Goal: Task Accomplishment & Management: Manage account settings

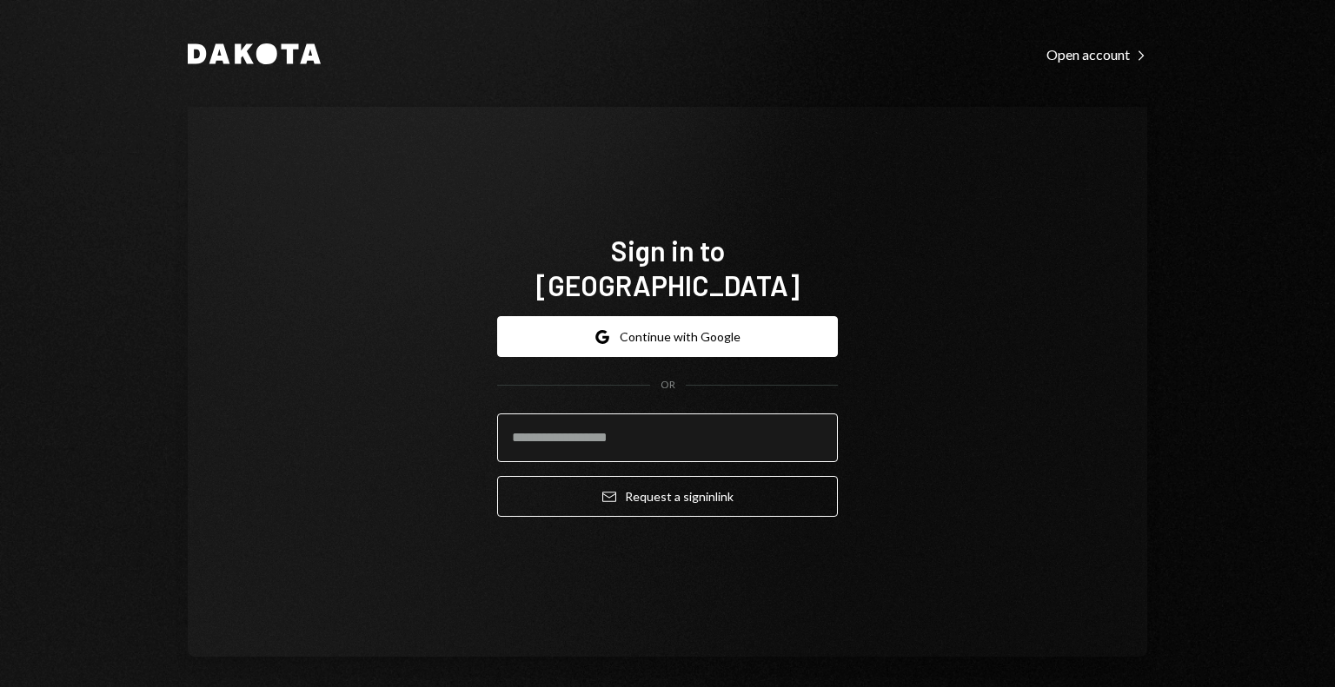
click at [749, 435] on input "email" at bounding box center [667, 438] width 341 height 49
type input "**********"
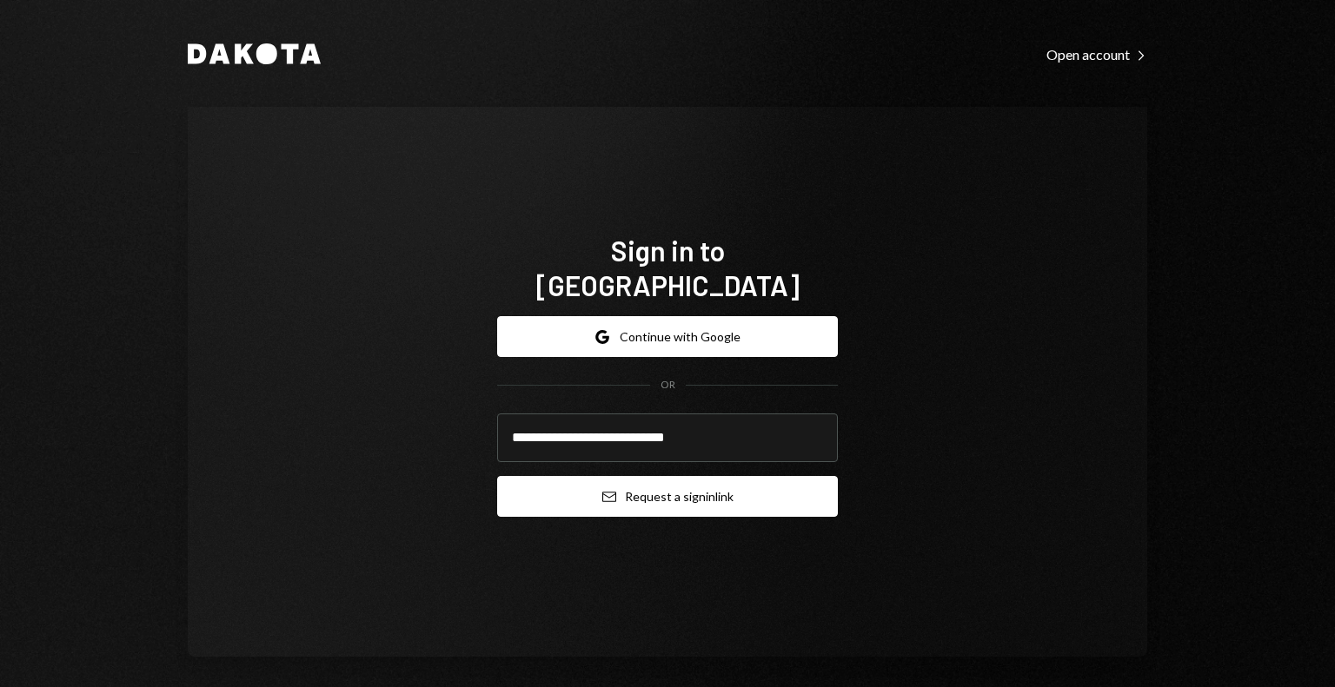
click at [719, 476] on button "Email Request a sign in link" at bounding box center [667, 496] width 341 height 41
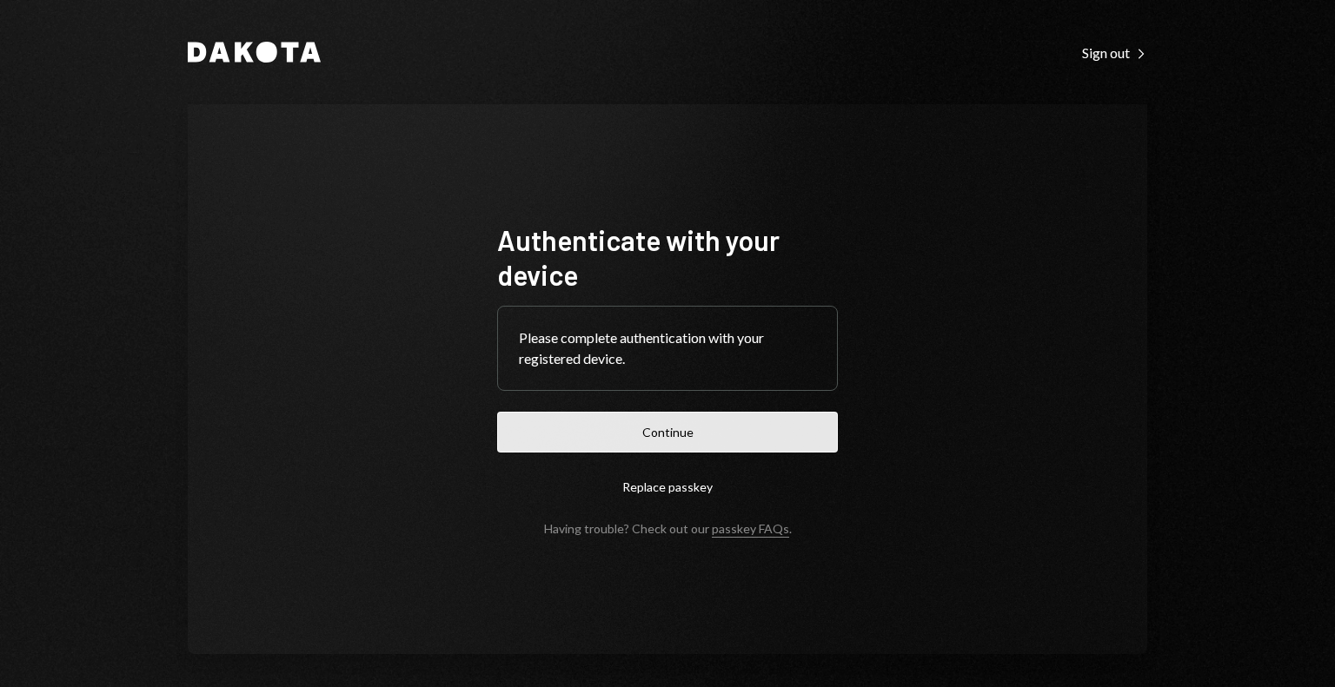
click at [550, 434] on button "Continue" at bounding box center [667, 432] width 341 height 41
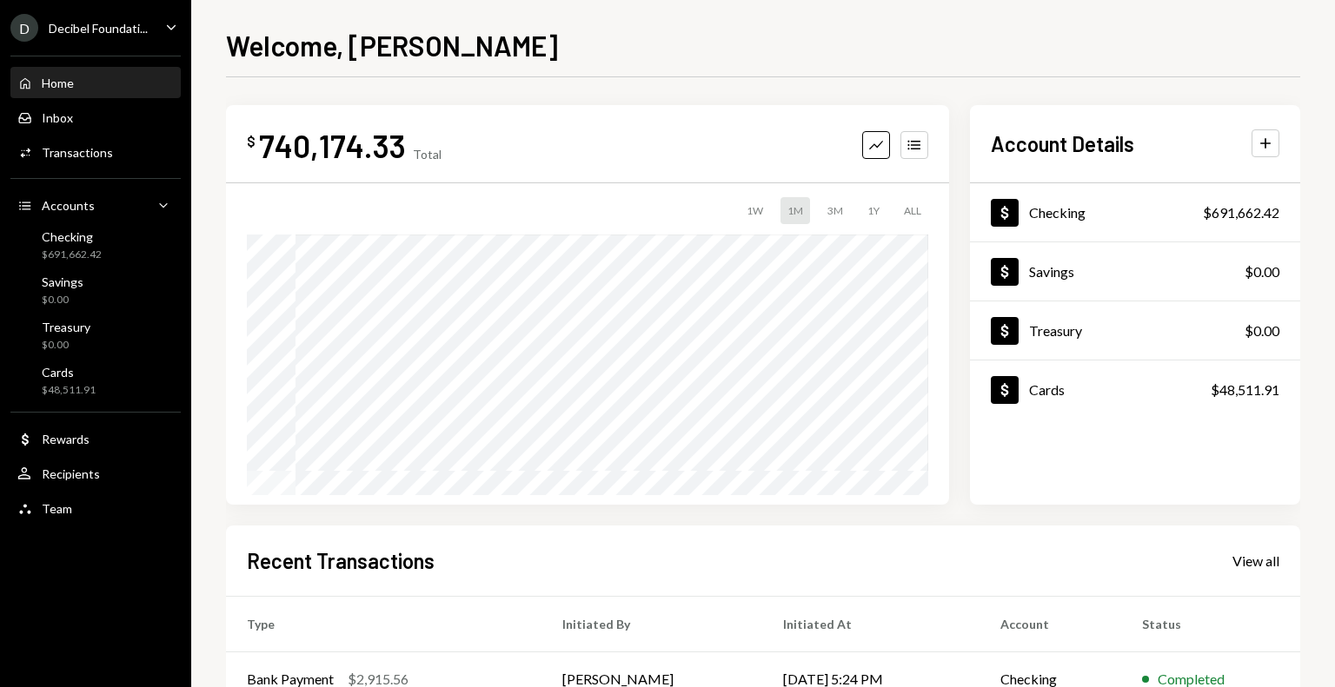
click at [172, 83] on div "Home Home" at bounding box center [95, 84] width 156 height 16
click at [146, 34] on div "Decibel Foundati..." at bounding box center [98, 28] width 99 height 15
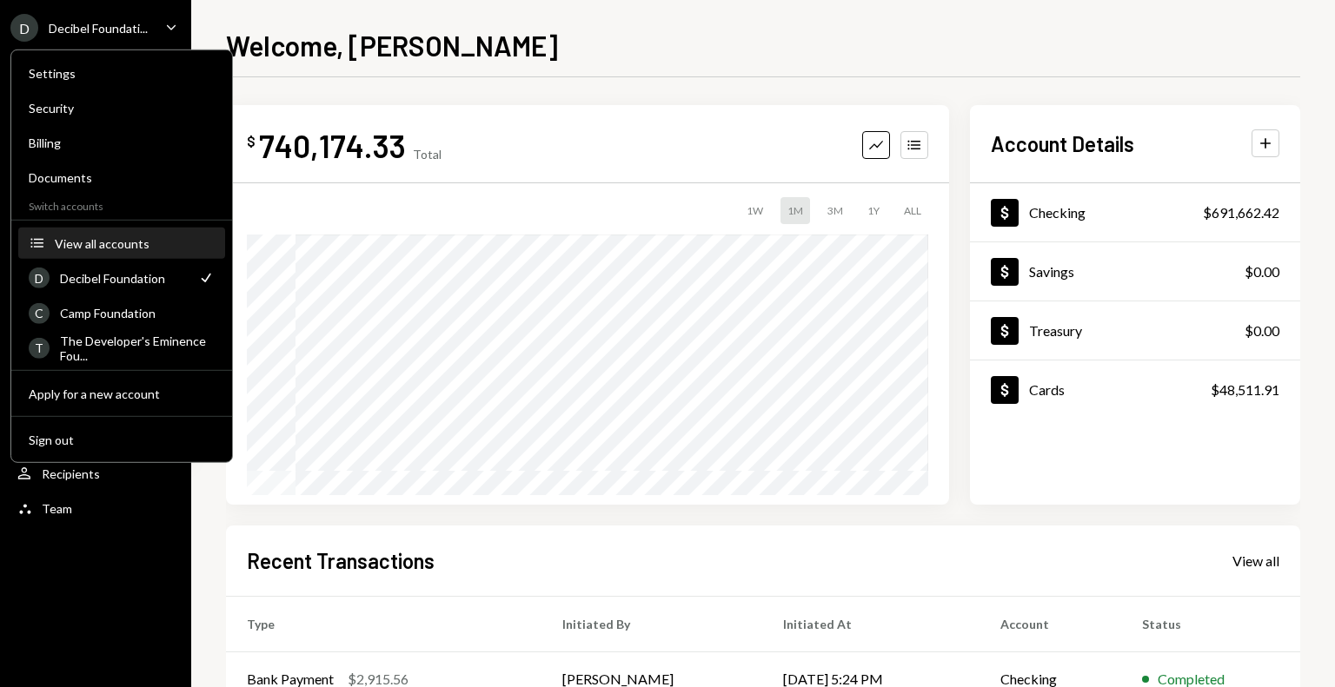
click at [80, 245] on div "View all accounts" at bounding box center [135, 242] width 160 height 15
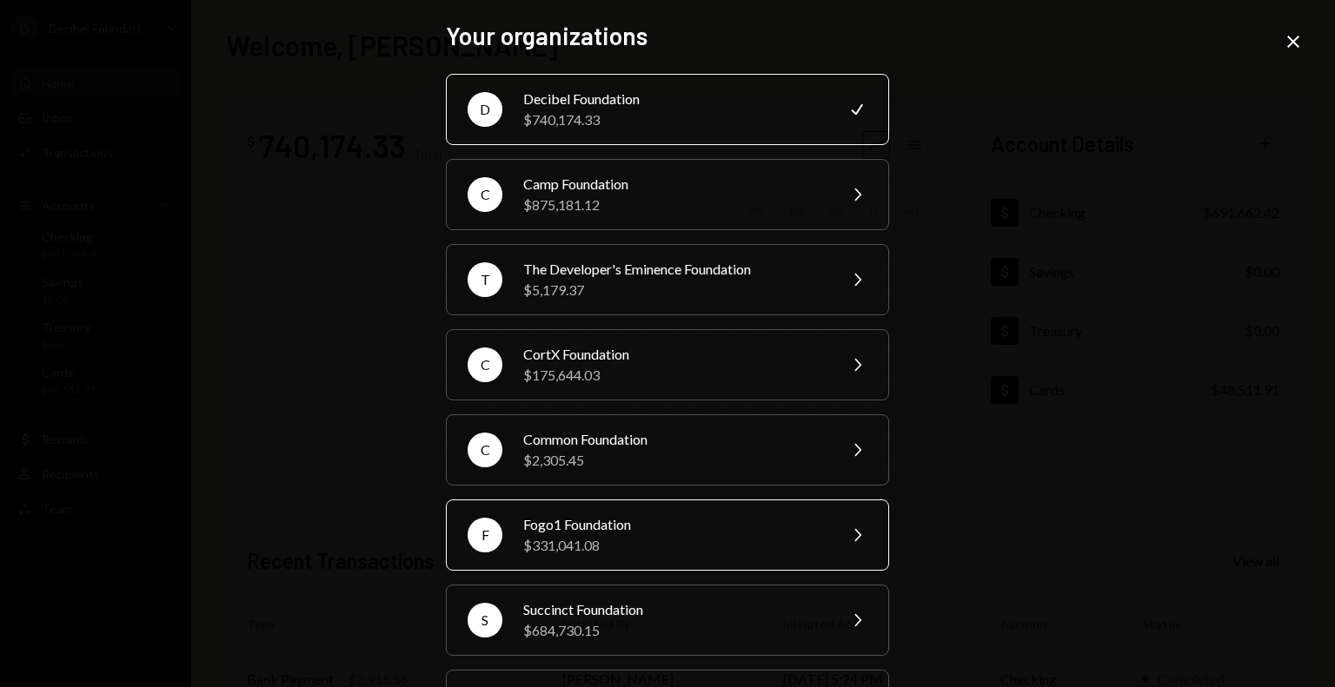
click at [507, 522] on div "F Fogo1 Foundation $331,041.08 Chevron Right" at bounding box center [667, 535] width 443 height 71
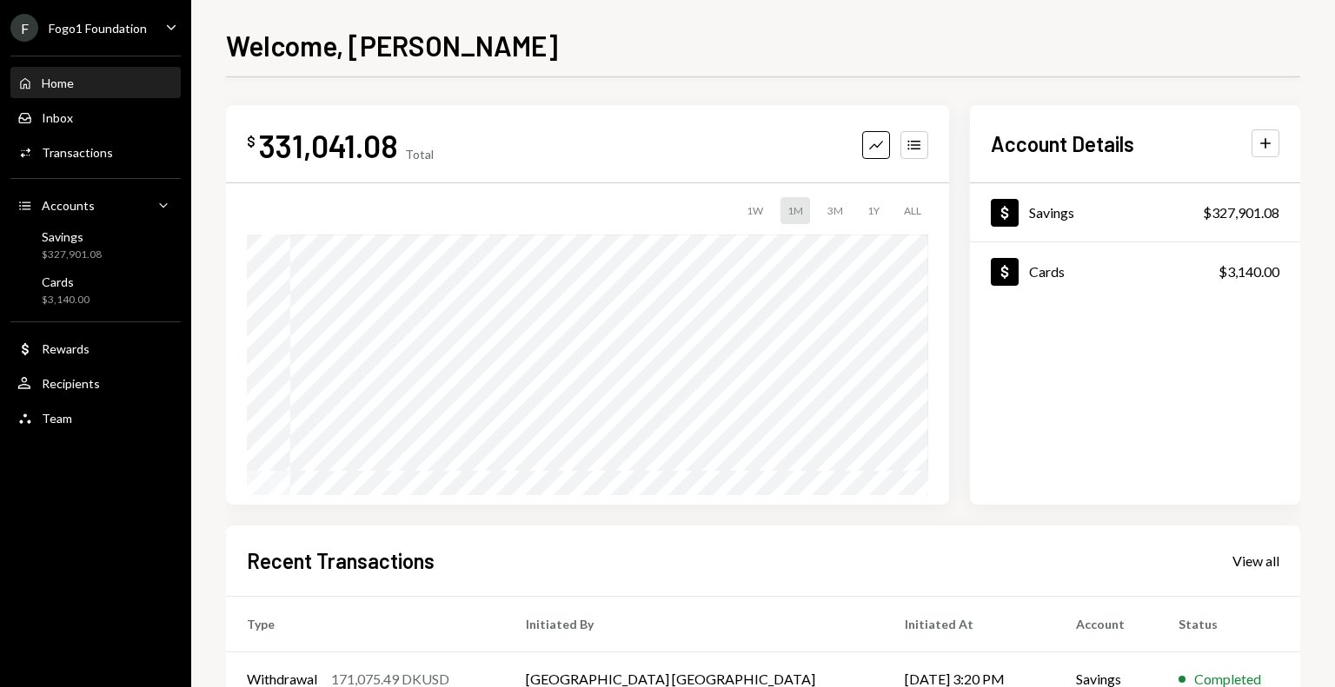
scroll to position [277, 0]
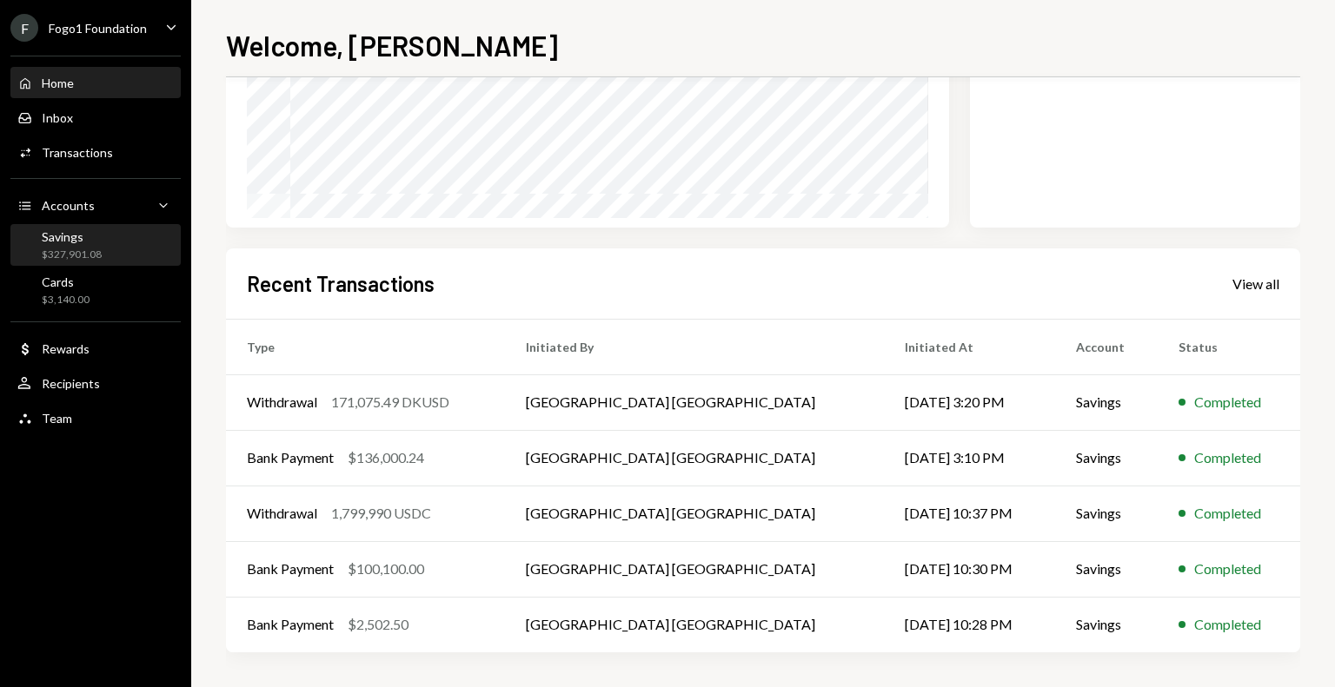
click at [87, 249] on div "$327,901.08" at bounding box center [72, 255] width 60 height 15
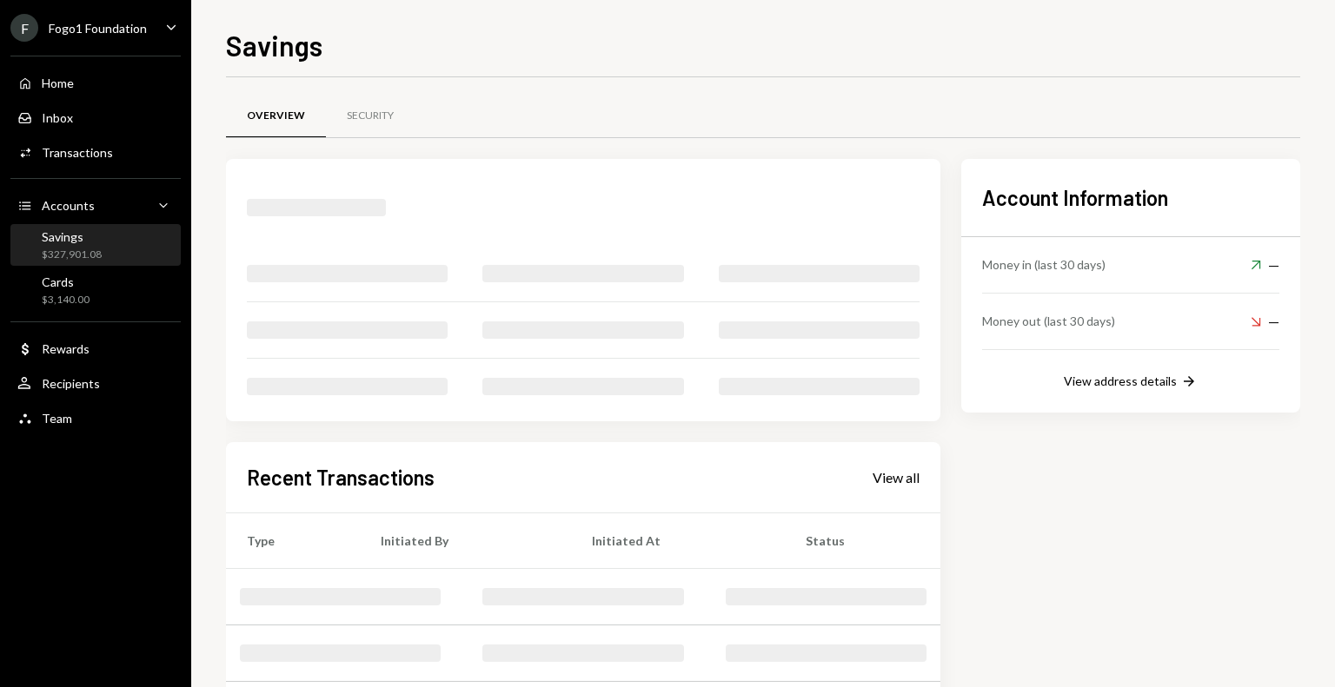
click at [87, 249] on div "$327,901.08" at bounding box center [72, 255] width 60 height 15
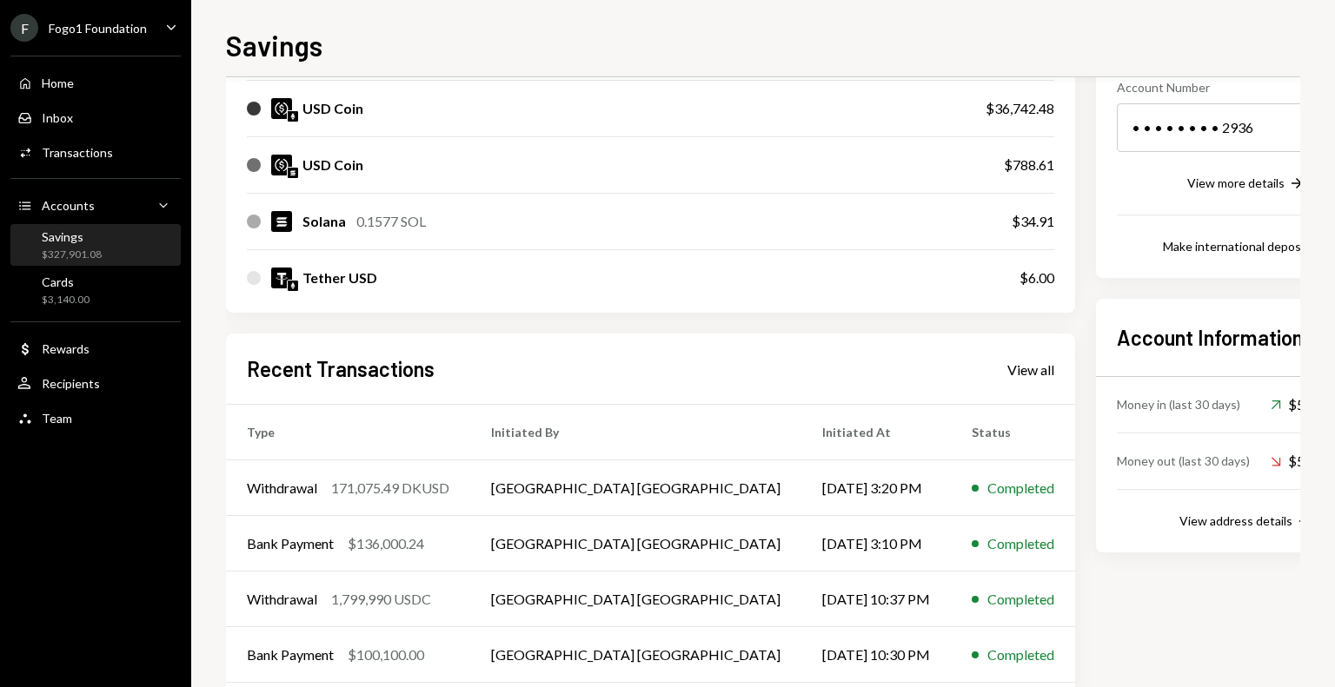
scroll to position [359, 0]
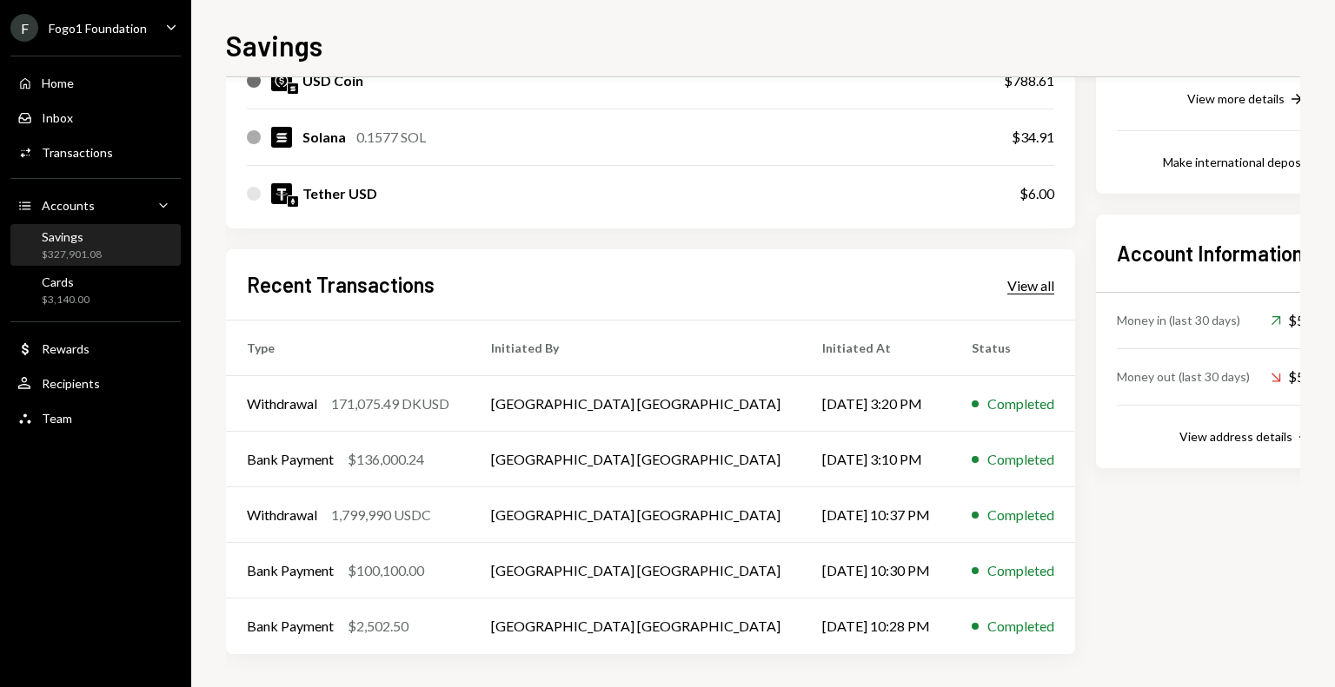
click at [1007, 277] on div "View all" at bounding box center [1030, 285] width 47 height 17
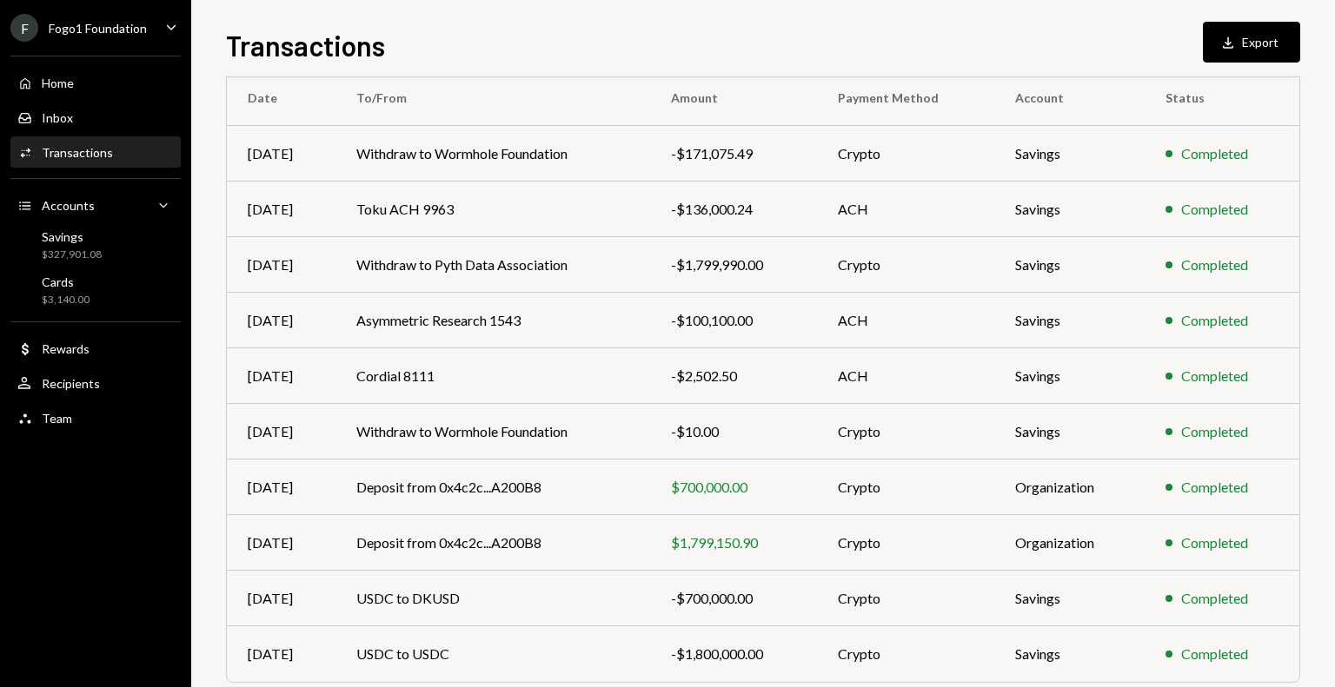
scroll to position [219, 0]
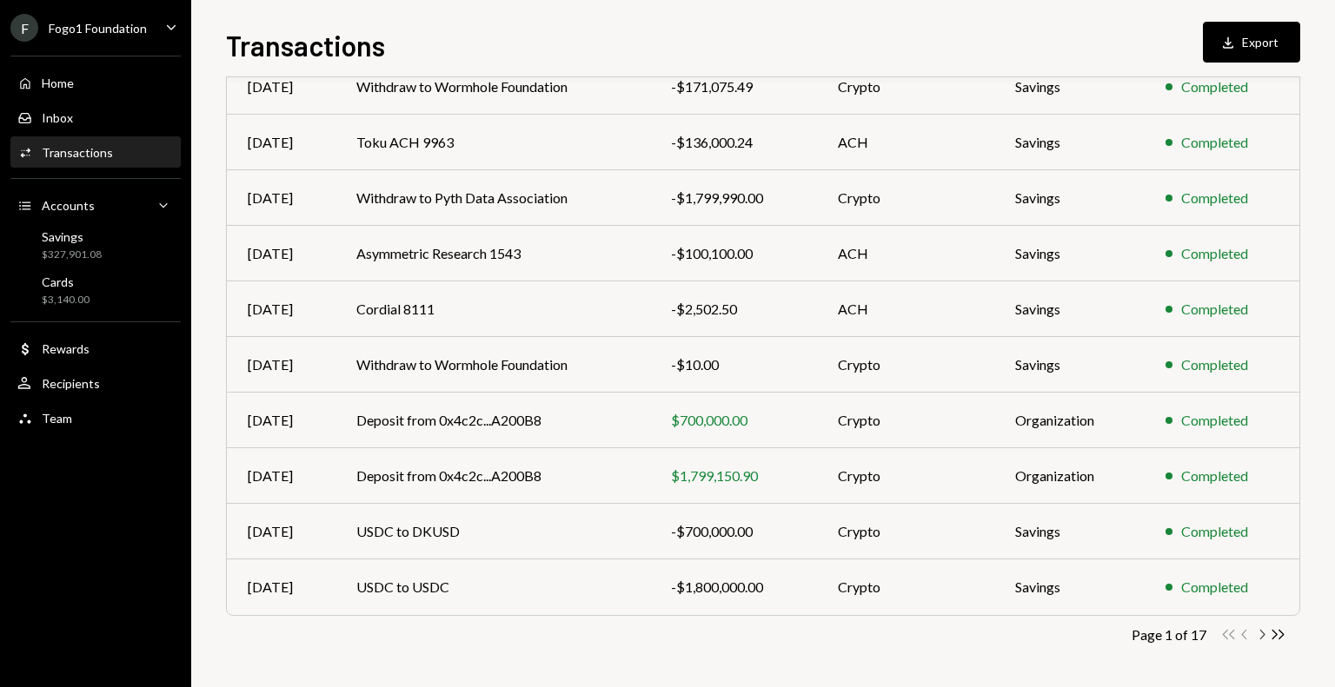
click at [1265, 634] on icon "Chevron Right" at bounding box center [1261, 634] width 17 height 17
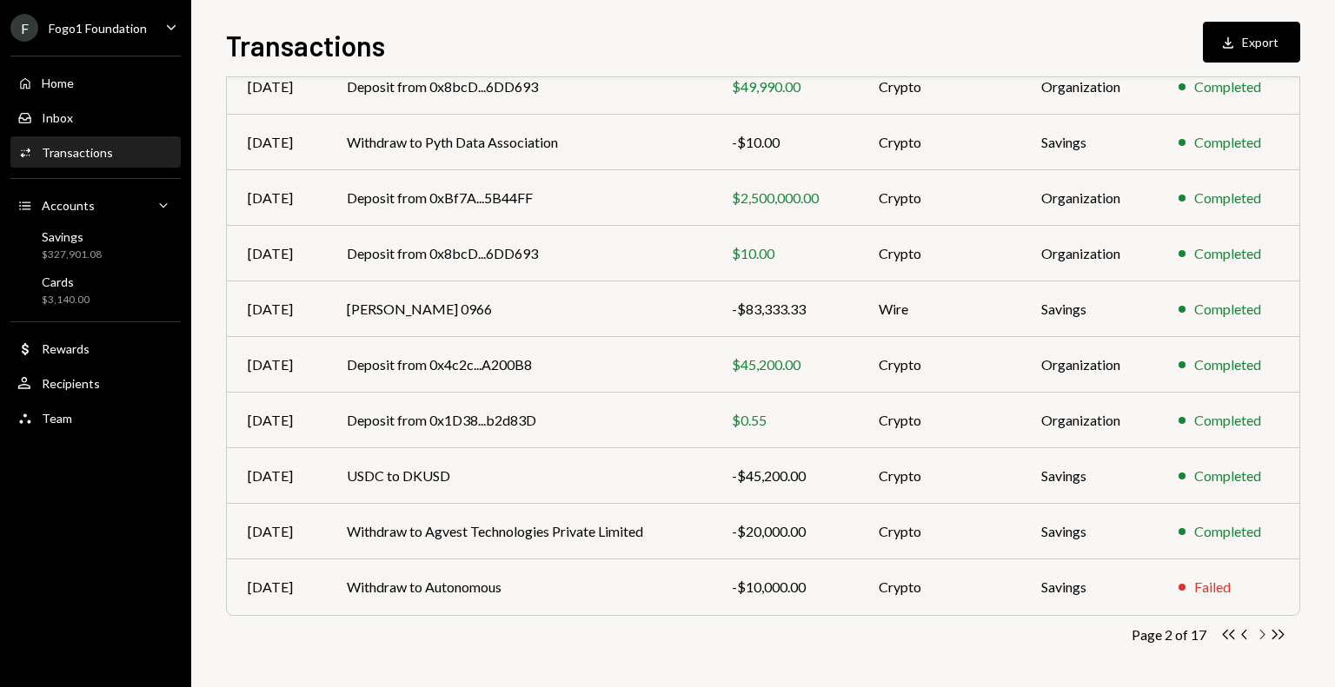
click at [1261, 634] on icon "Chevron Right" at bounding box center [1261, 634] width 17 height 17
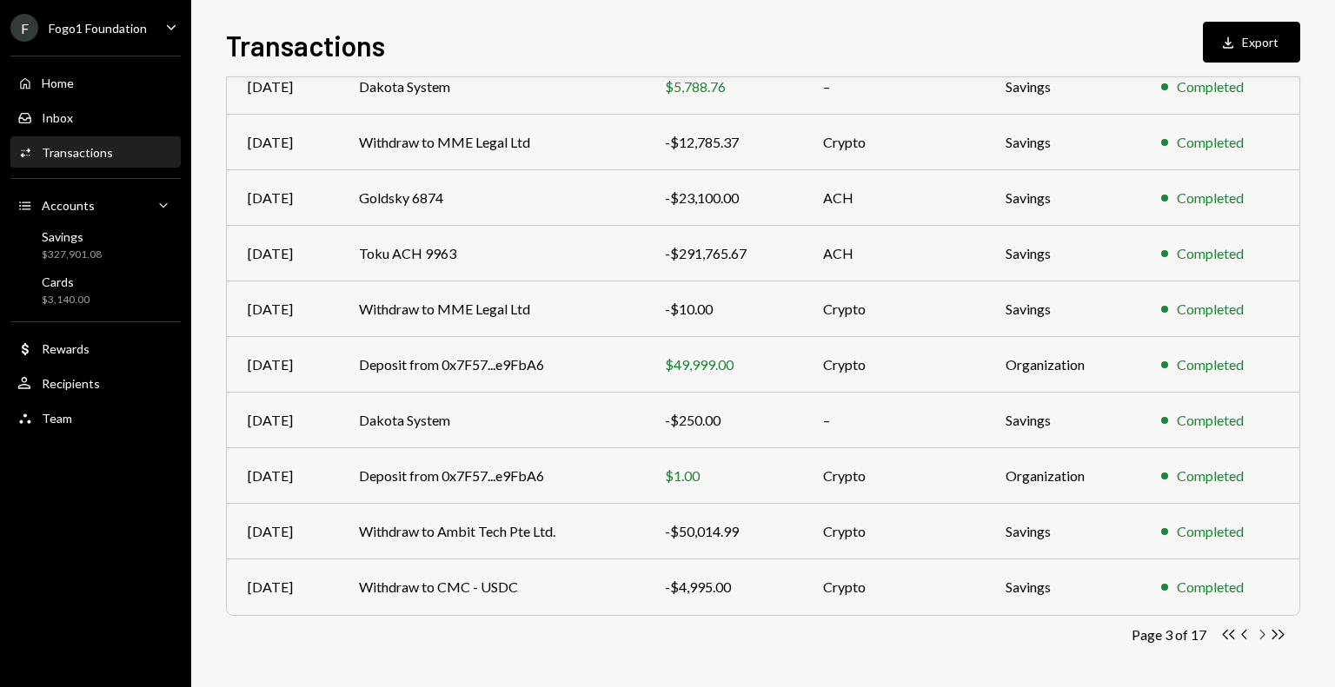
click at [1262, 632] on icon "Chevron Right" at bounding box center [1261, 634] width 17 height 17
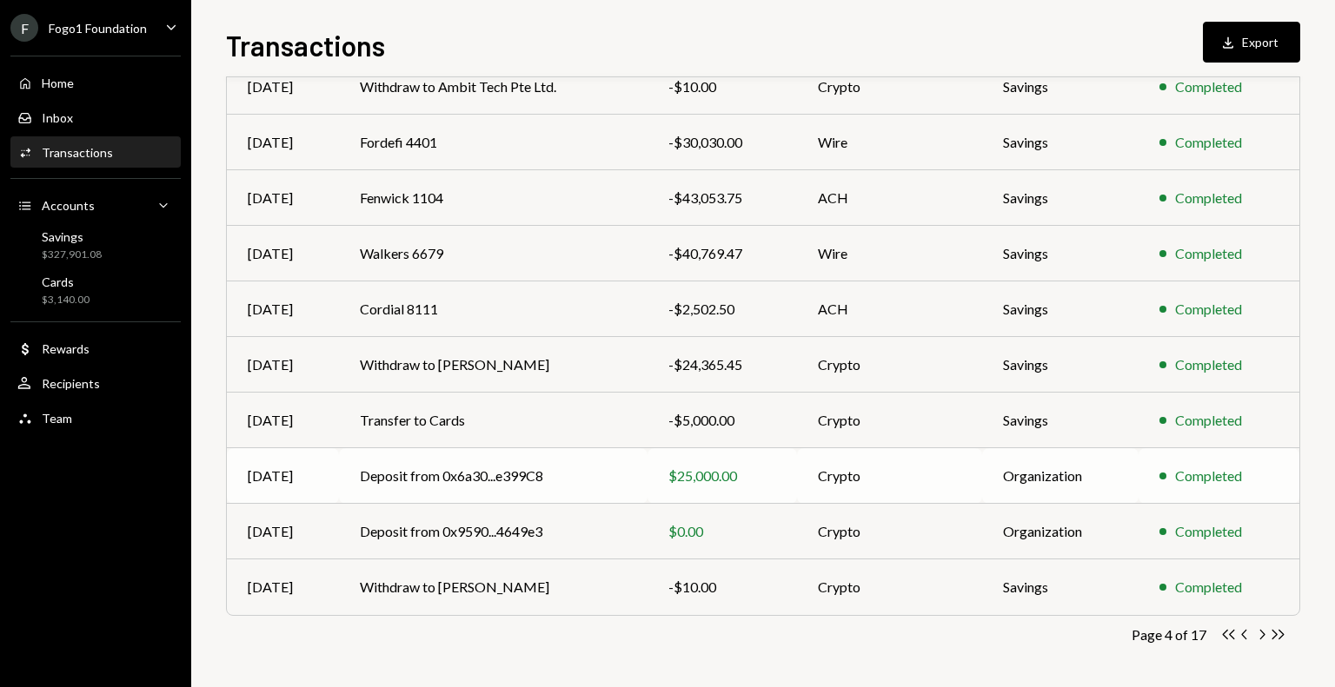
click at [605, 475] on td "Deposit from 0x6a30...e399C8" at bounding box center [493, 476] width 308 height 56
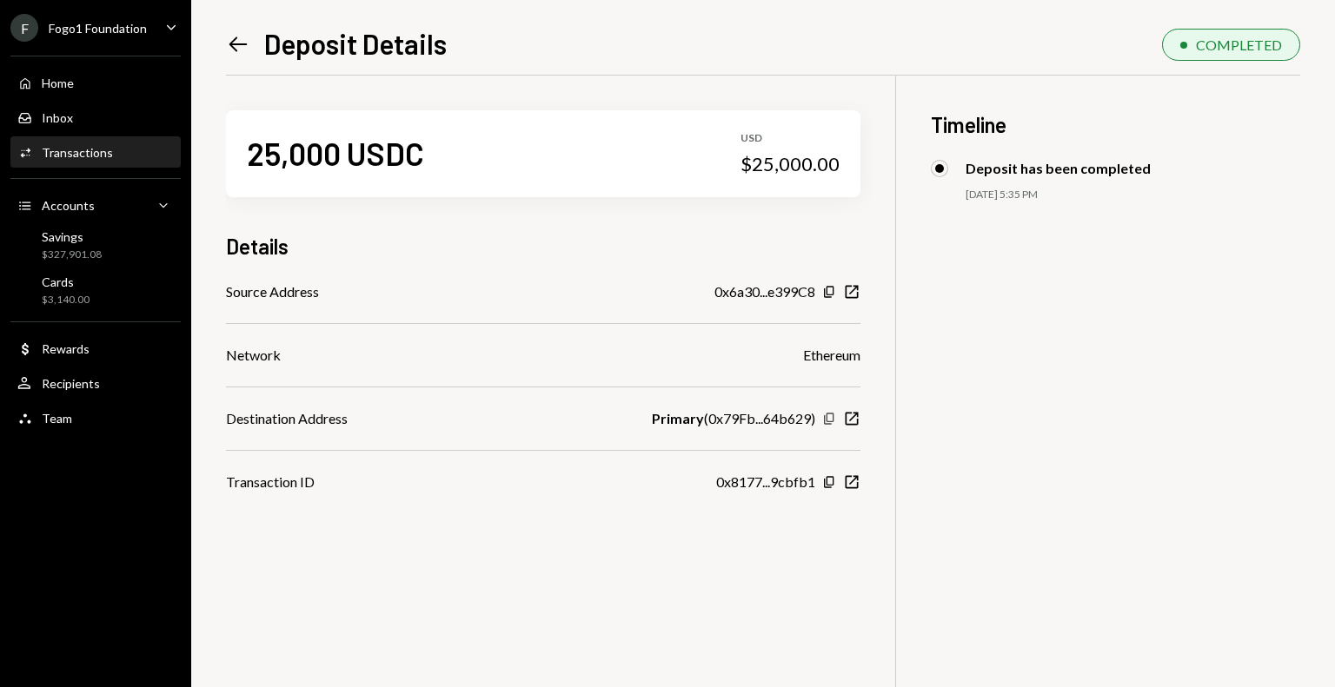
click at [827, 420] on icon "button" at bounding box center [829, 418] width 10 height 11
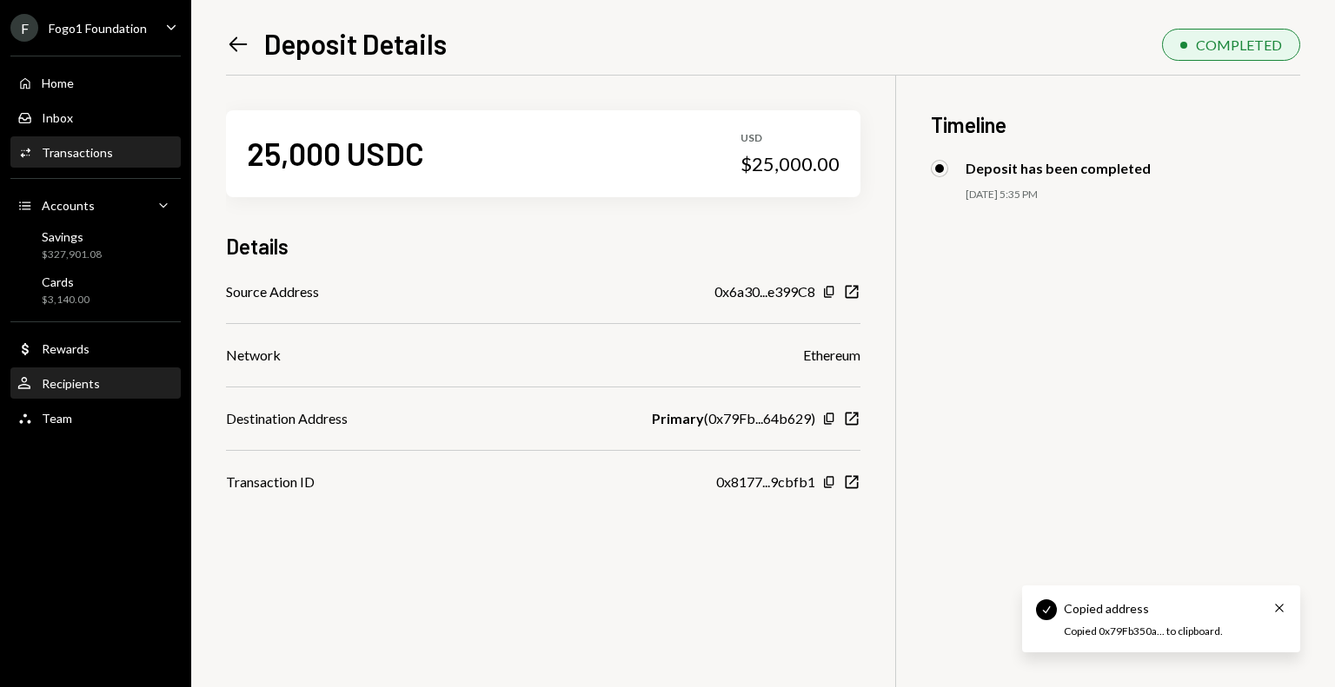
click at [81, 386] on div "Recipients" at bounding box center [71, 383] width 58 height 15
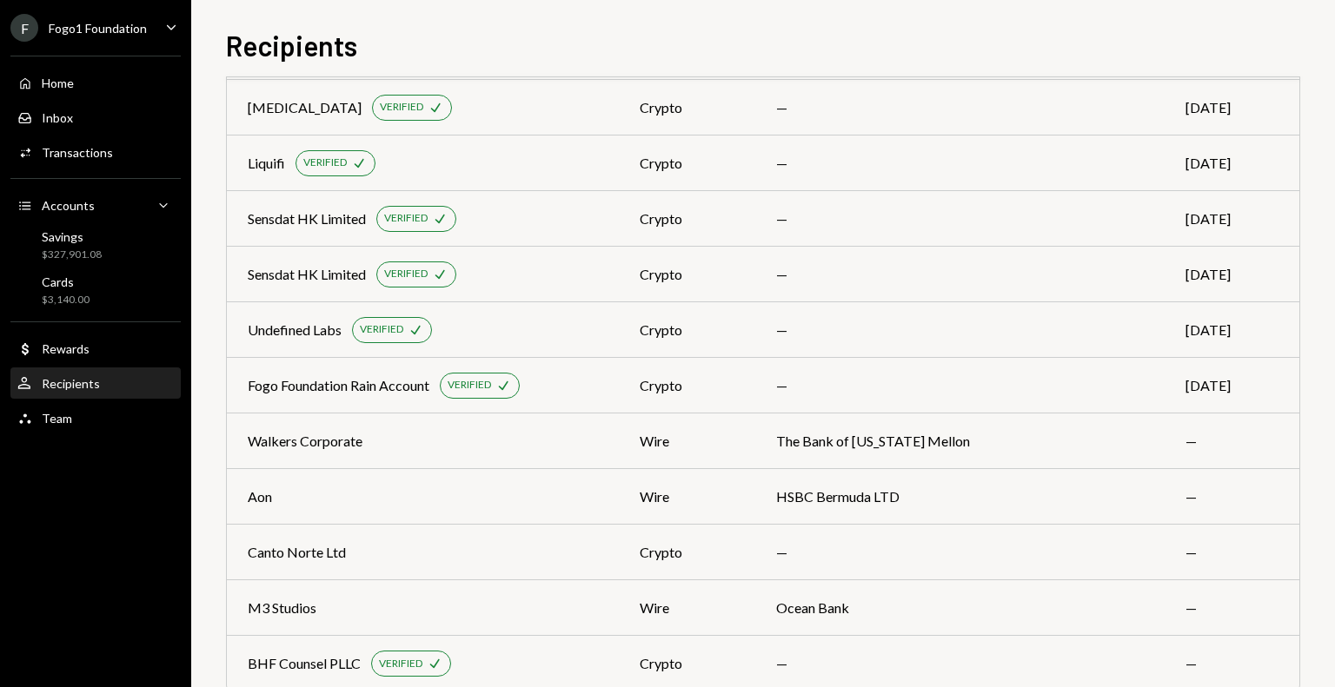
scroll to position [1567, 0]
